Goal: Find specific page/section: Find specific page/section

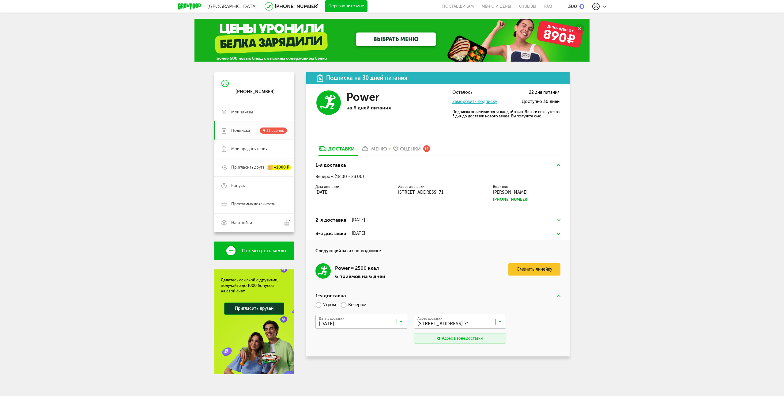
click at [495, 9] on link "Меню и цены" at bounding box center [496, 6] width 37 height 13
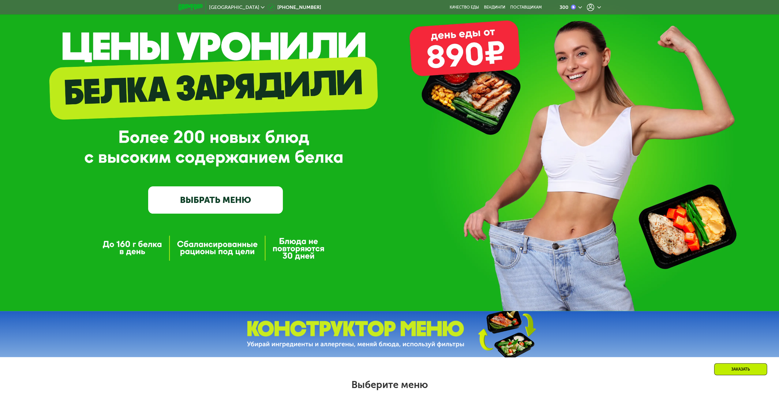
scroll to position [56, 0]
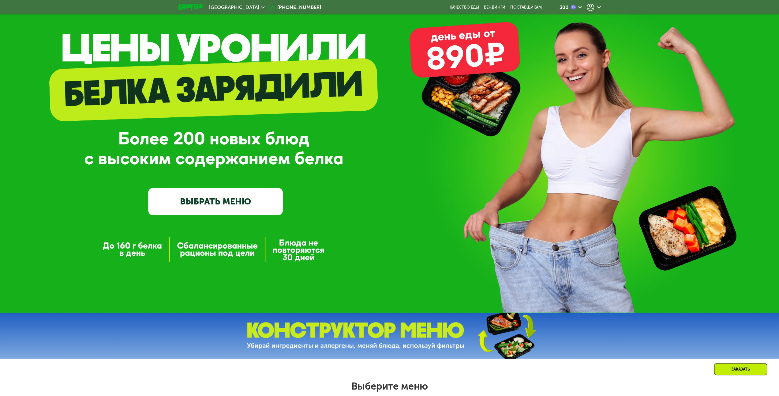
click at [591, 6] on icon at bounding box center [590, 7] width 7 height 7
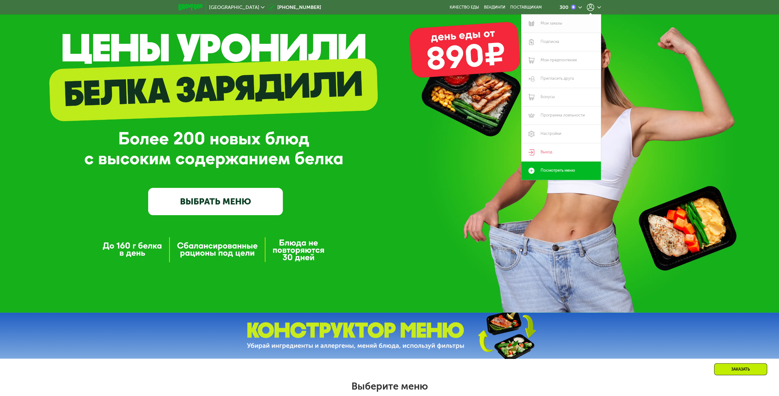
click at [548, 23] on link "Мои заказы" at bounding box center [561, 23] width 80 height 18
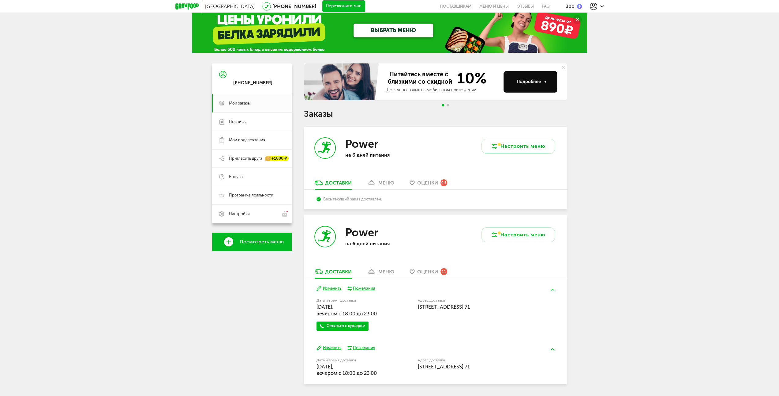
scroll to position [28, 0]
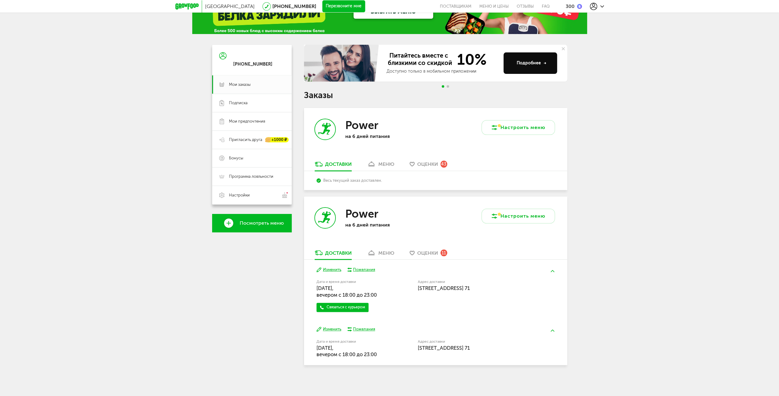
click at [383, 254] on div "меню" at bounding box center [386, 253] width 16 height 6
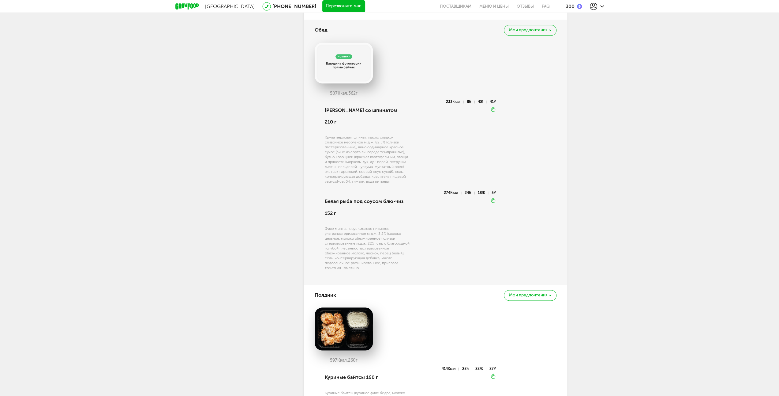
scroll to position [668, 0]
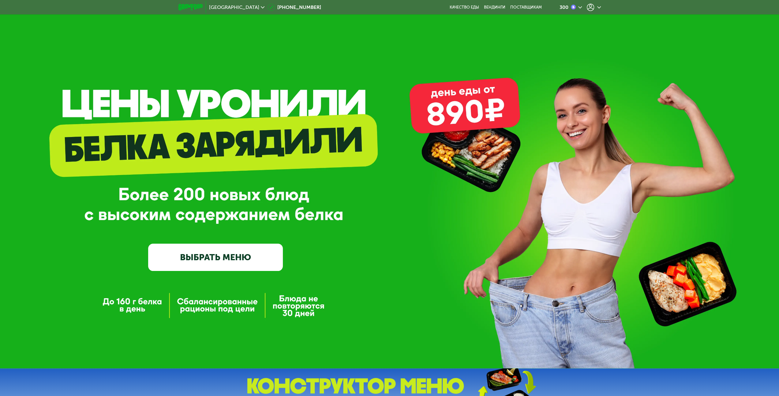
click at [594, 6] on div at bounding box center [594, 7] width 14 height 7
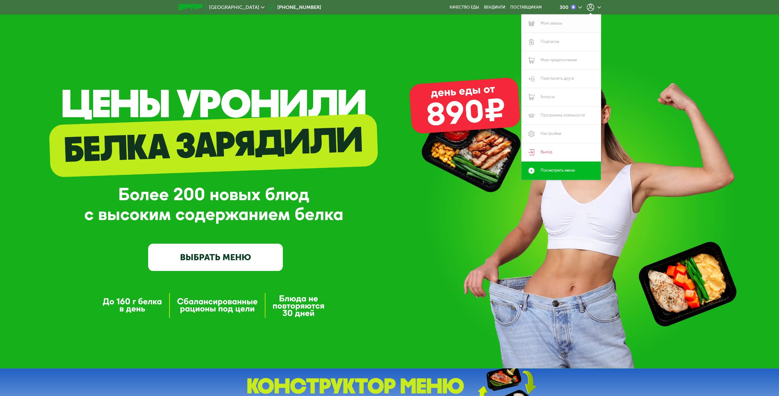
click at [560, 23] on link "Мои заказы" at bounding box center [561, 23] width 80 height 18
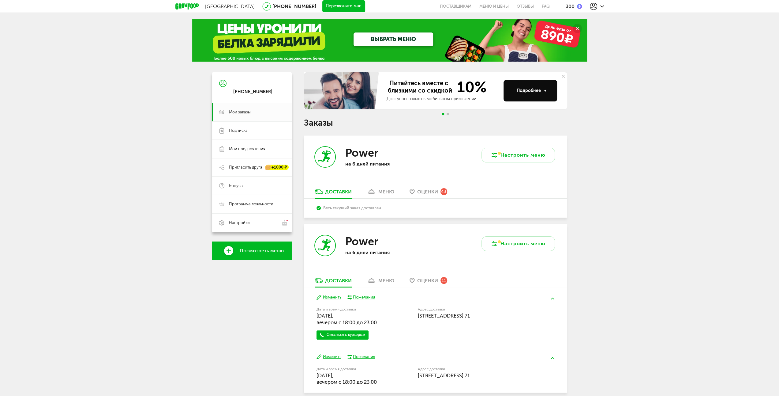
click at [382, 192] on div "меню" at bounding box center [386, 192] width 16 height 6
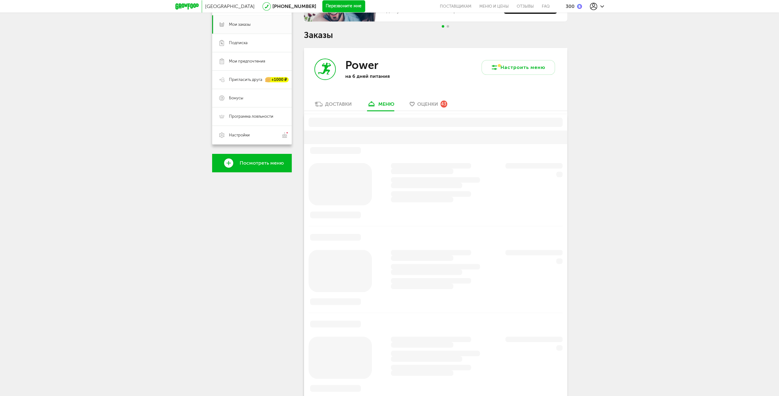
scroll to position [120, 0]
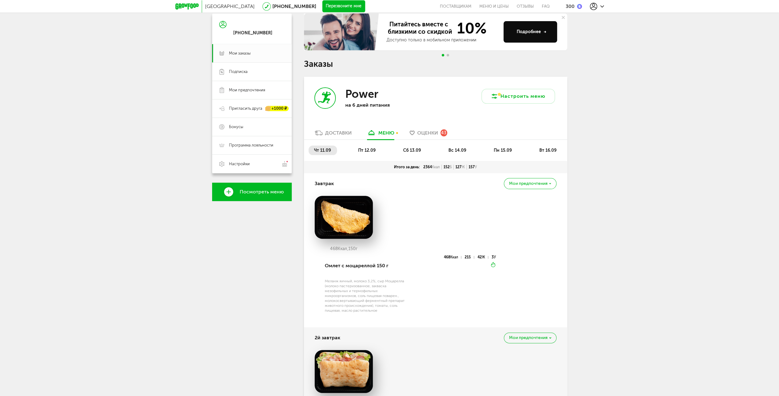
click at [332, 133] on div "Доставки" at bounding box center [338, 133] width 27 height 6
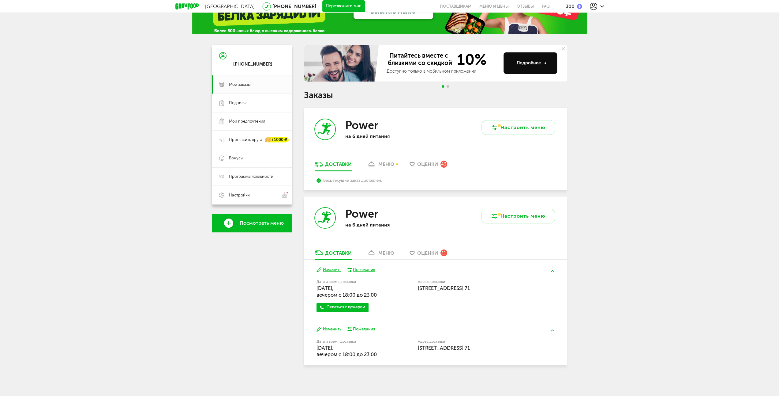
scroll to position [28, 0]
click at [385, 254] on div "меню" at bounding box center [386, 253] width 16 height 6
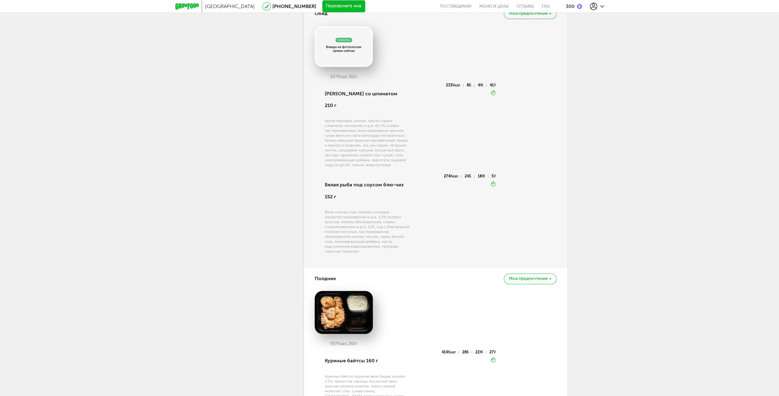
scroll to position [699, 0]
